Goal: Transaction & Acquisition: Download file/media

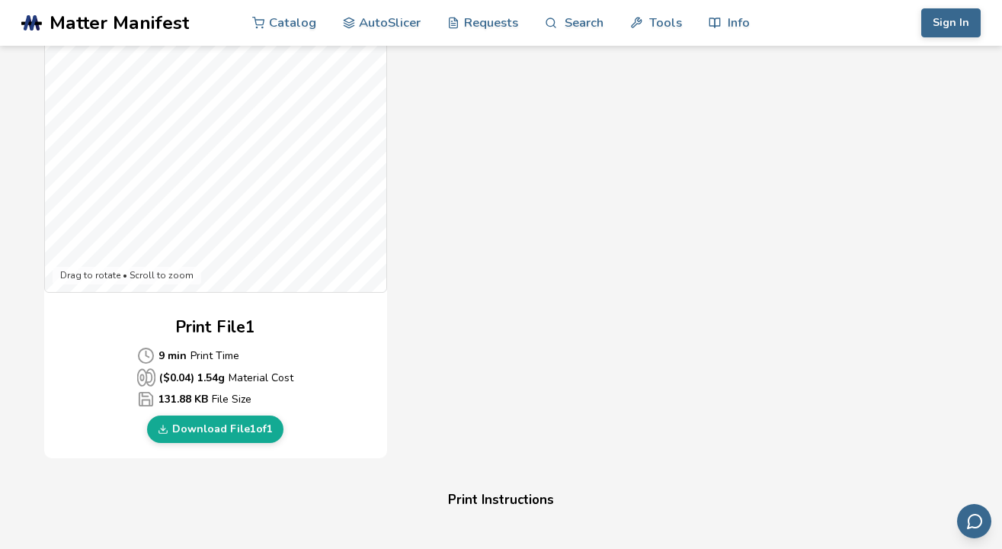
scroll to position [486, 0]
click at [250, 430] on link "Download File 1 of 1" at bounding box center [215, 427] width 136 height 27
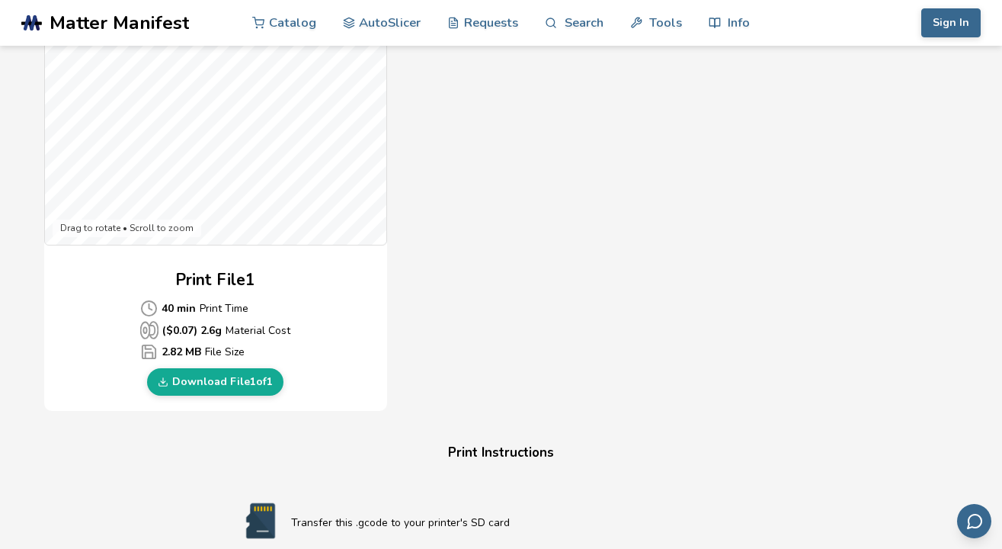
scroll to position [546, 0]
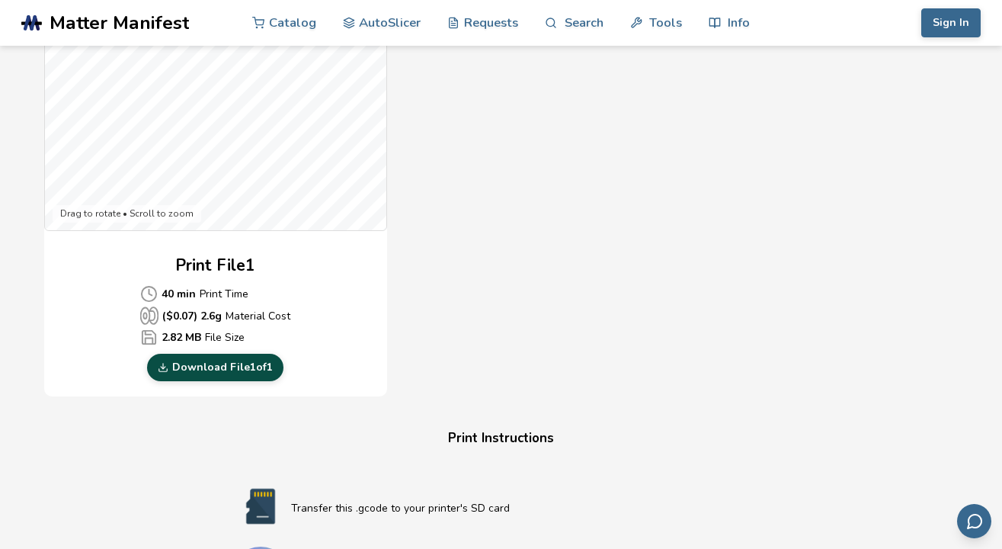
click at [222, 370] on link "Download File 1 of 1" at bounding box center [215, 367] width 136 height 27
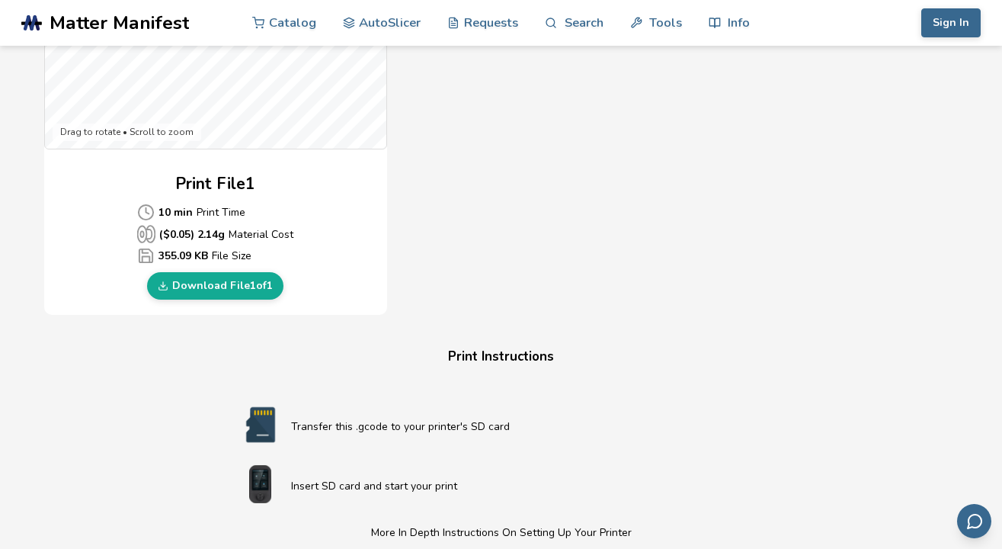
scroll to position [639, 0]
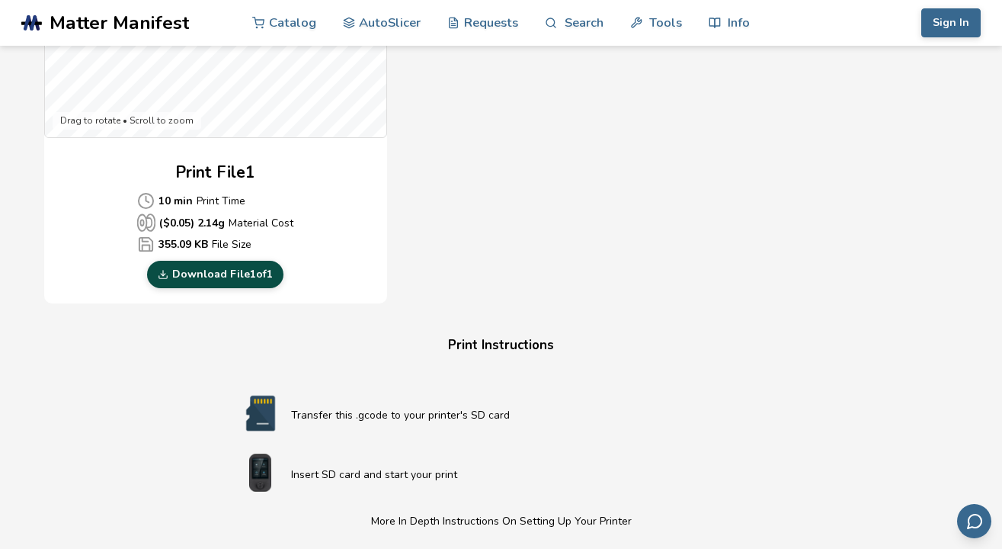
click at [239, 271] on link "Download File 1 of 1" at bounding box center [215, 274] width 136 height 27
drag, startPoint x: 184, startPoint y: 233, endPoint x: 172, endPoint y: 362, distance: 129.4
click at [172, 359] on div "Download Your Print File Cute Ghost Keychain Cute Ghost Keychain Created By: Sp…" at bounding box center [501, 156] width 960 height 1445
